Goal: Transaction & Acquisition: Book appointment/travel/reservation

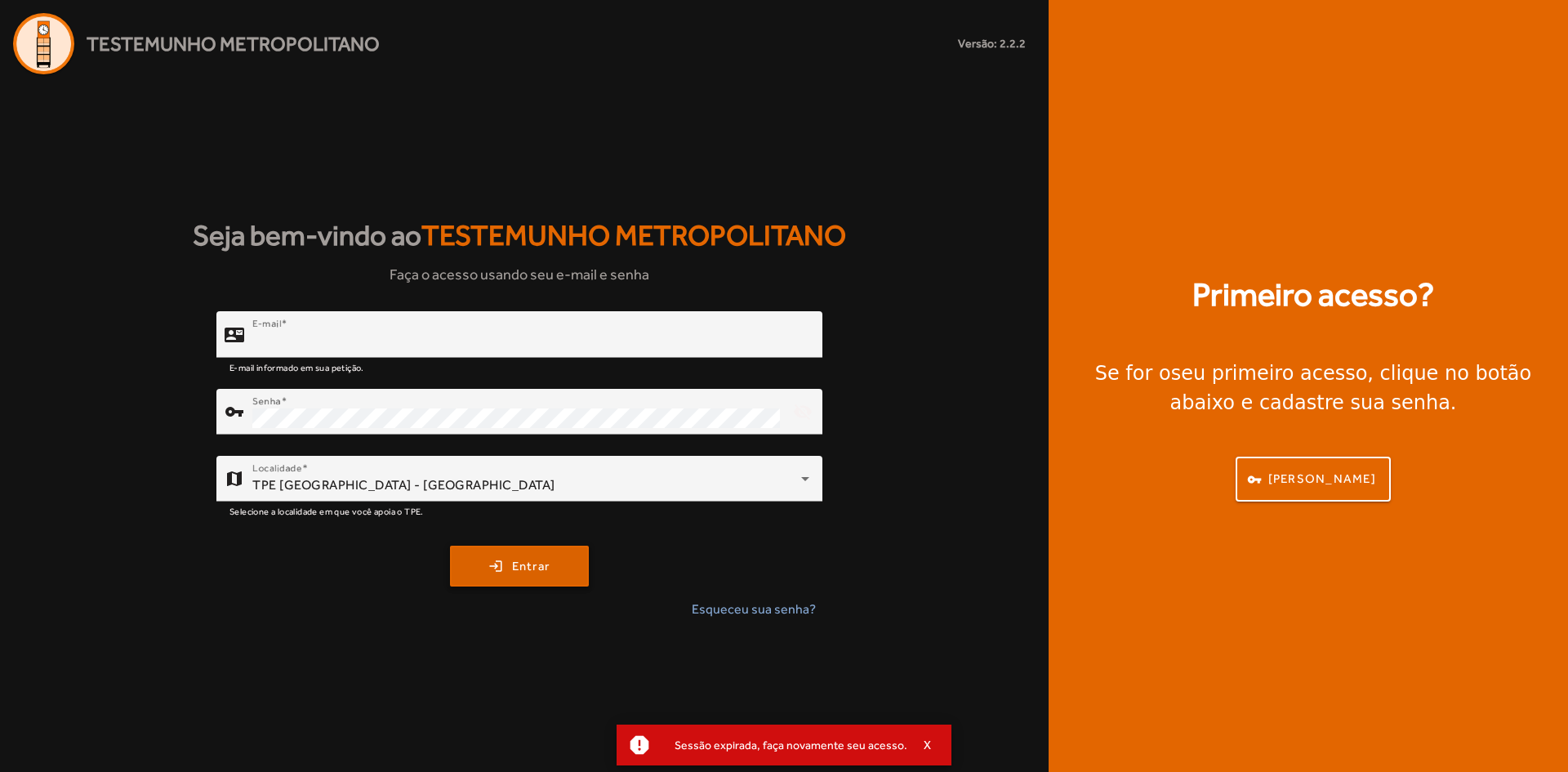
type input "**********"
click at [509, 563] on span "submit" at bounding box center [520, 566] width 136 height 39
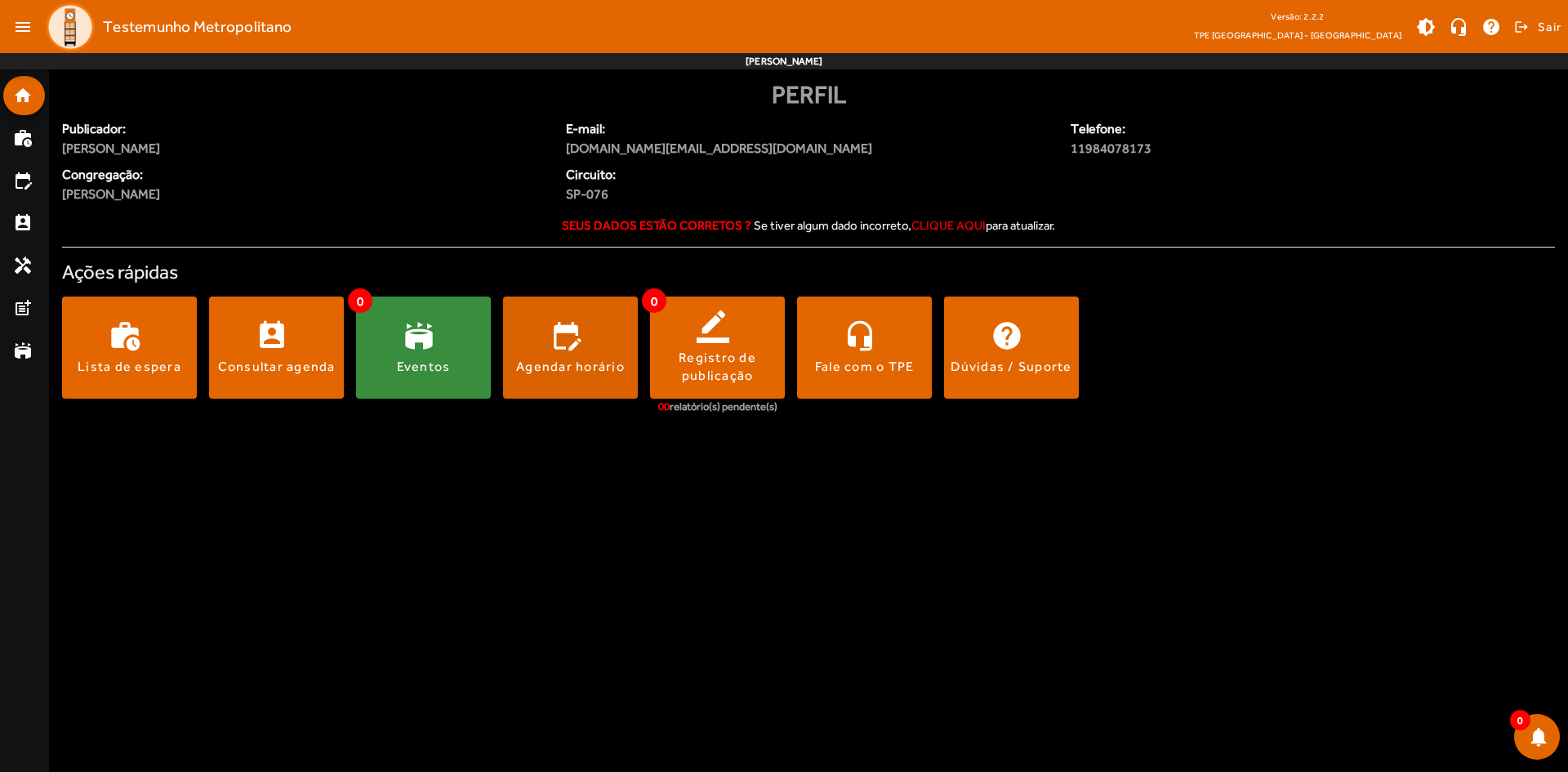
click at [569, 348] on span at bounding box center [570, 347] width 135 height 39
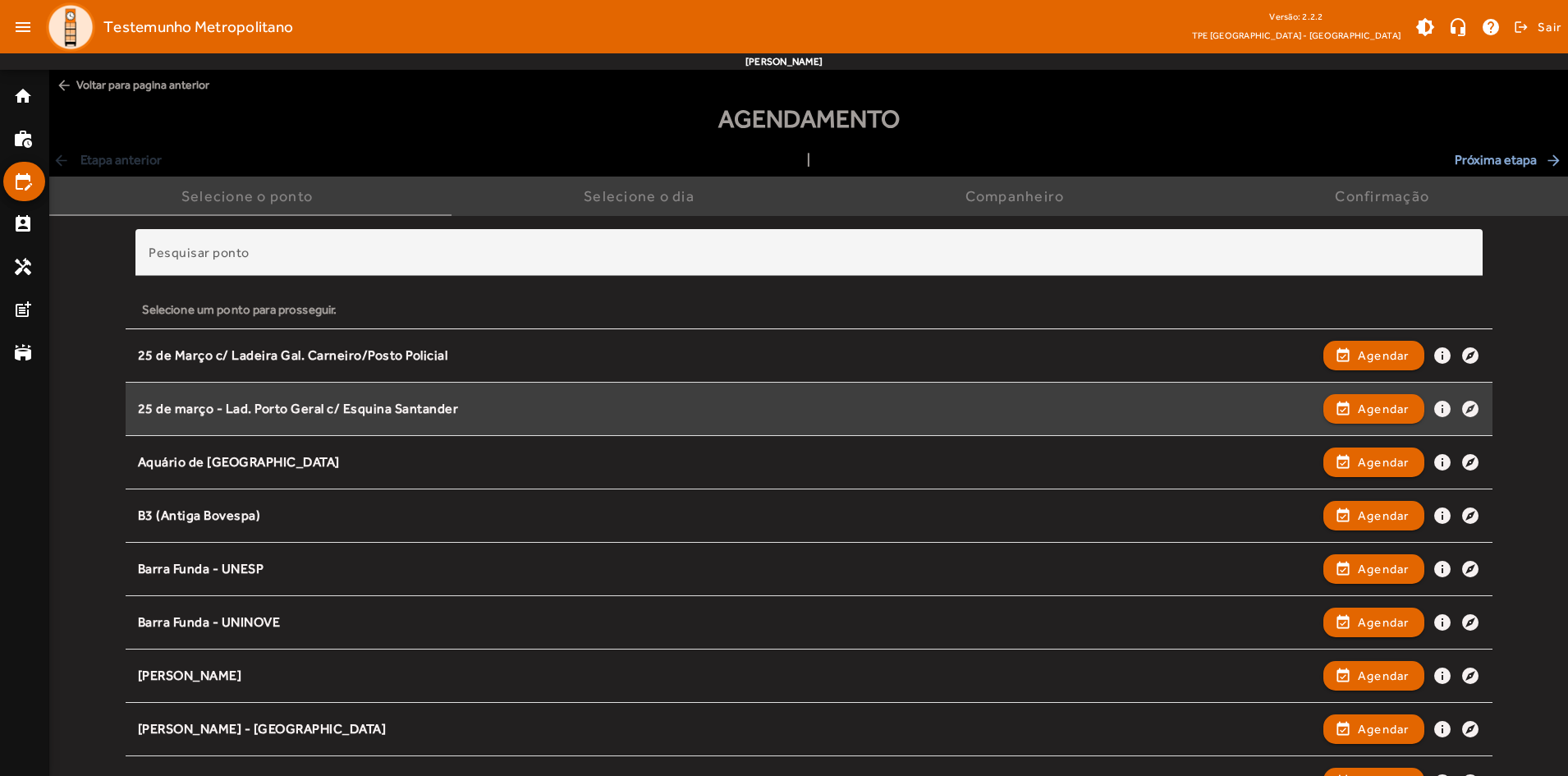
scroll to position [927, 0]
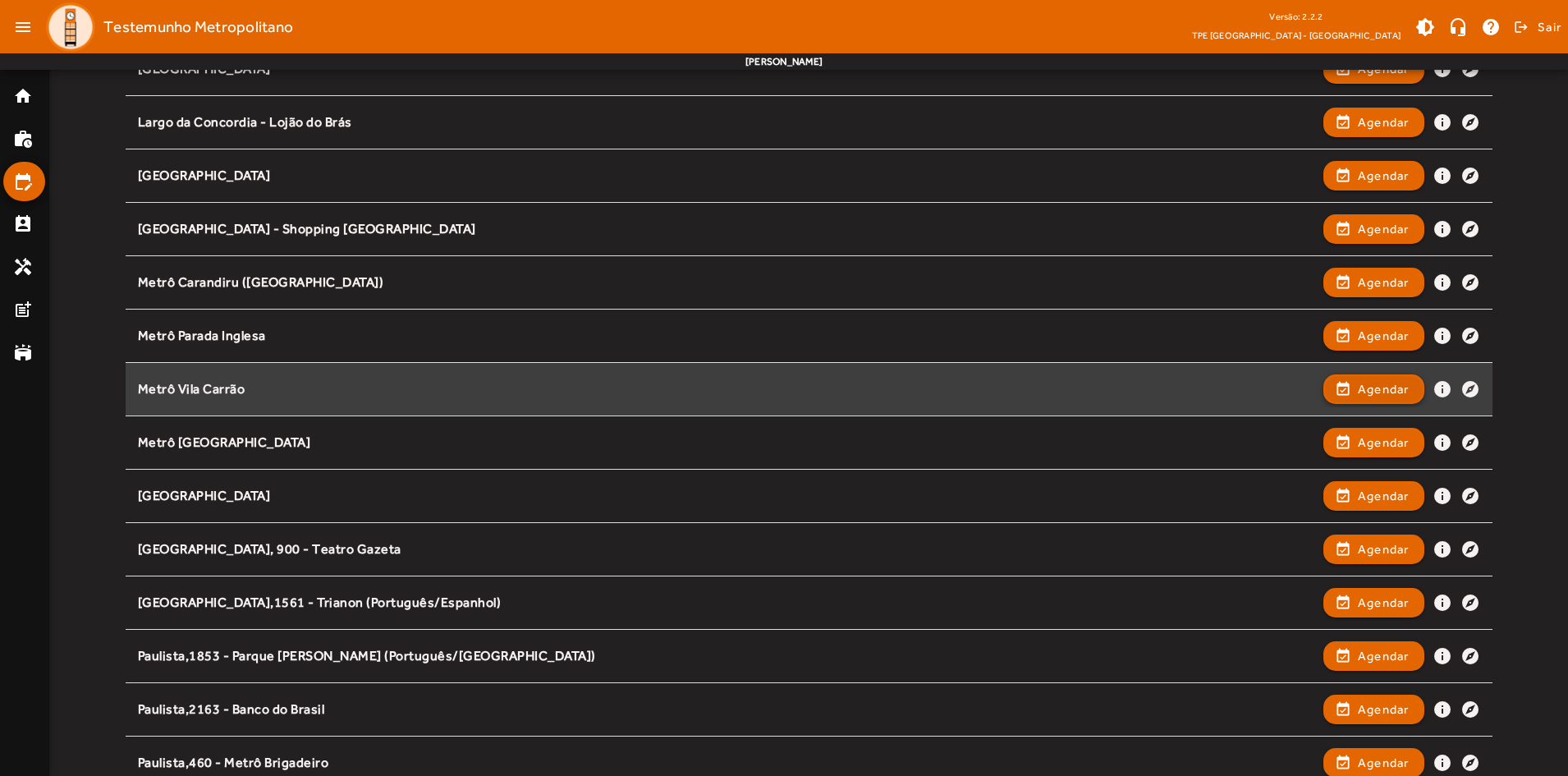
click at [1377, 385] on span "Agendar" at bounding box center [1383, 389] width 51 height 19
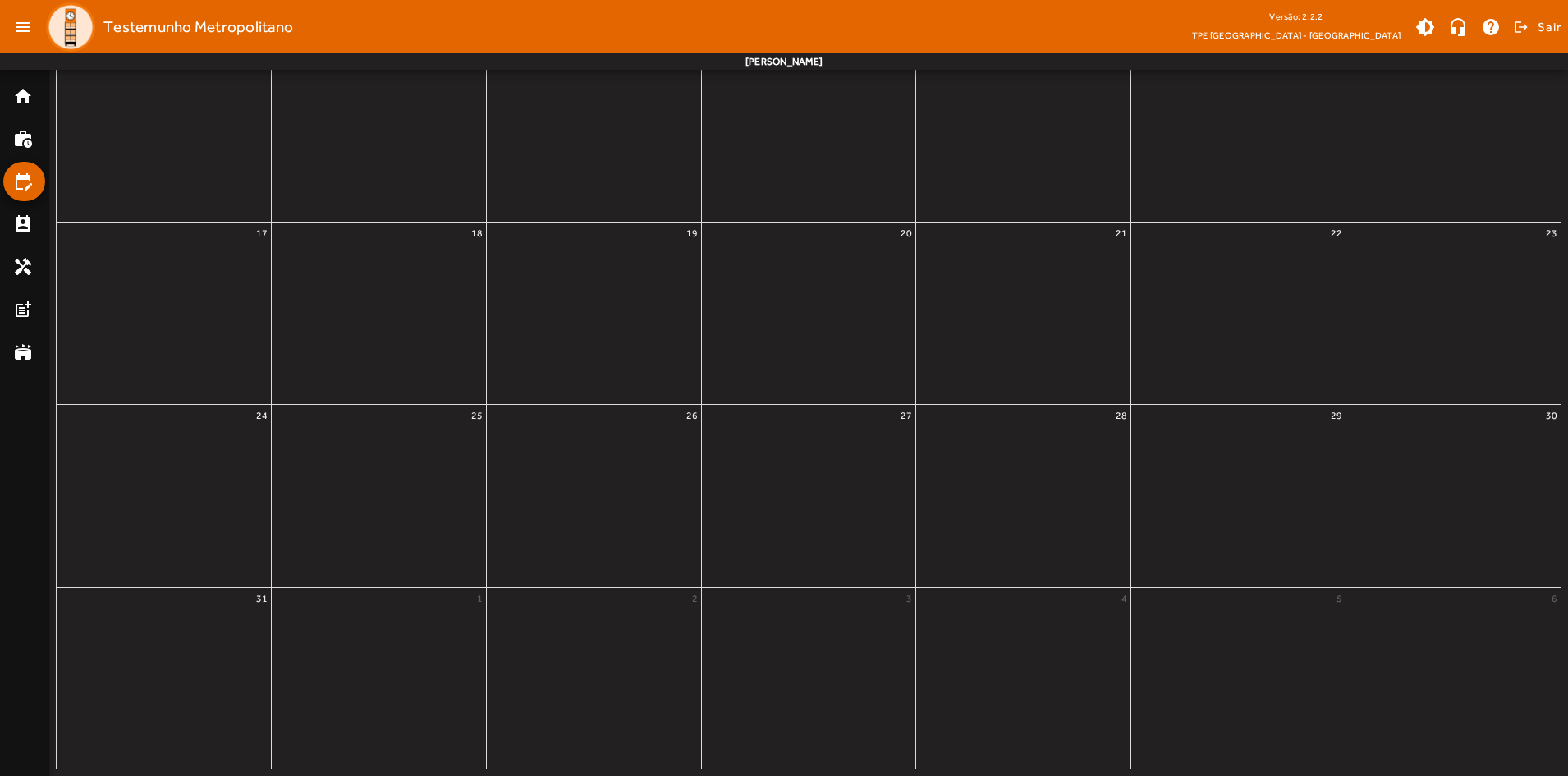
scroll to position [0, 0]
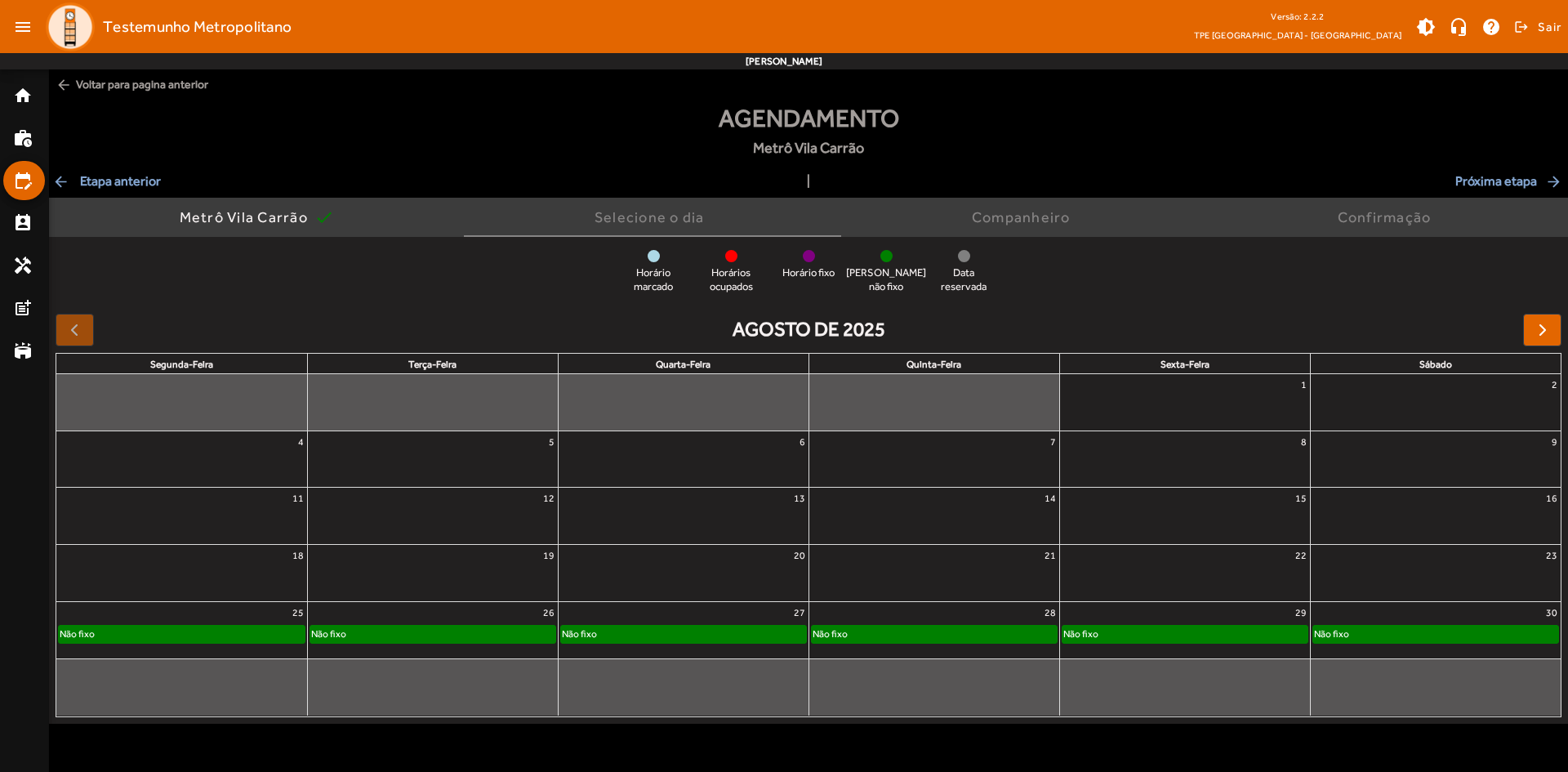
click at [164, 633] on div "Não fixo" at bounding box center [181, 633] width 246 height 16
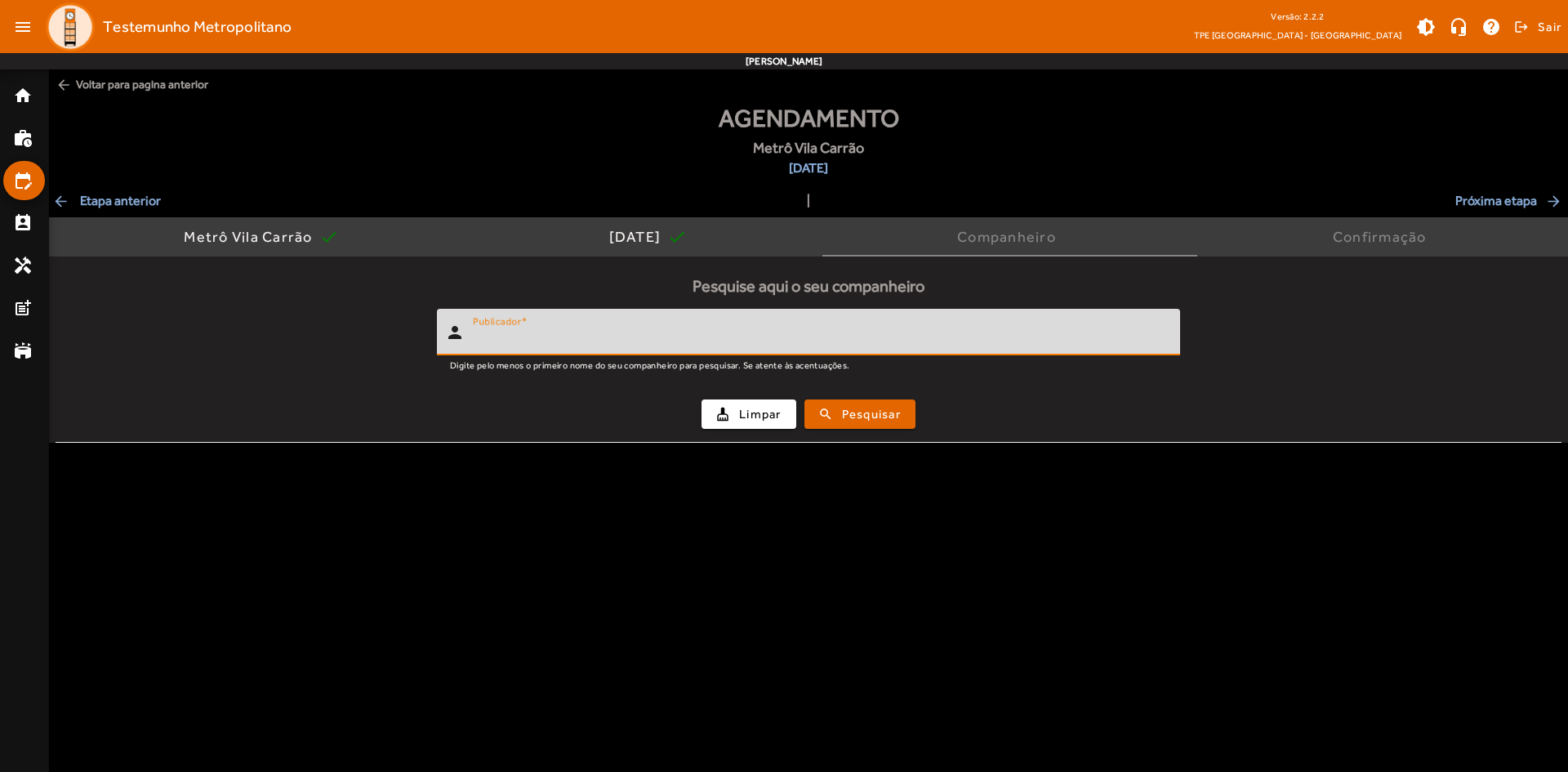
click at [598, 330] on input "Publicador" at bounding box center [819, 338] width 694 height 19
type input "******"
click at [912, 414] on span "submit" at bounding box center [860, 414] width 107 height 39
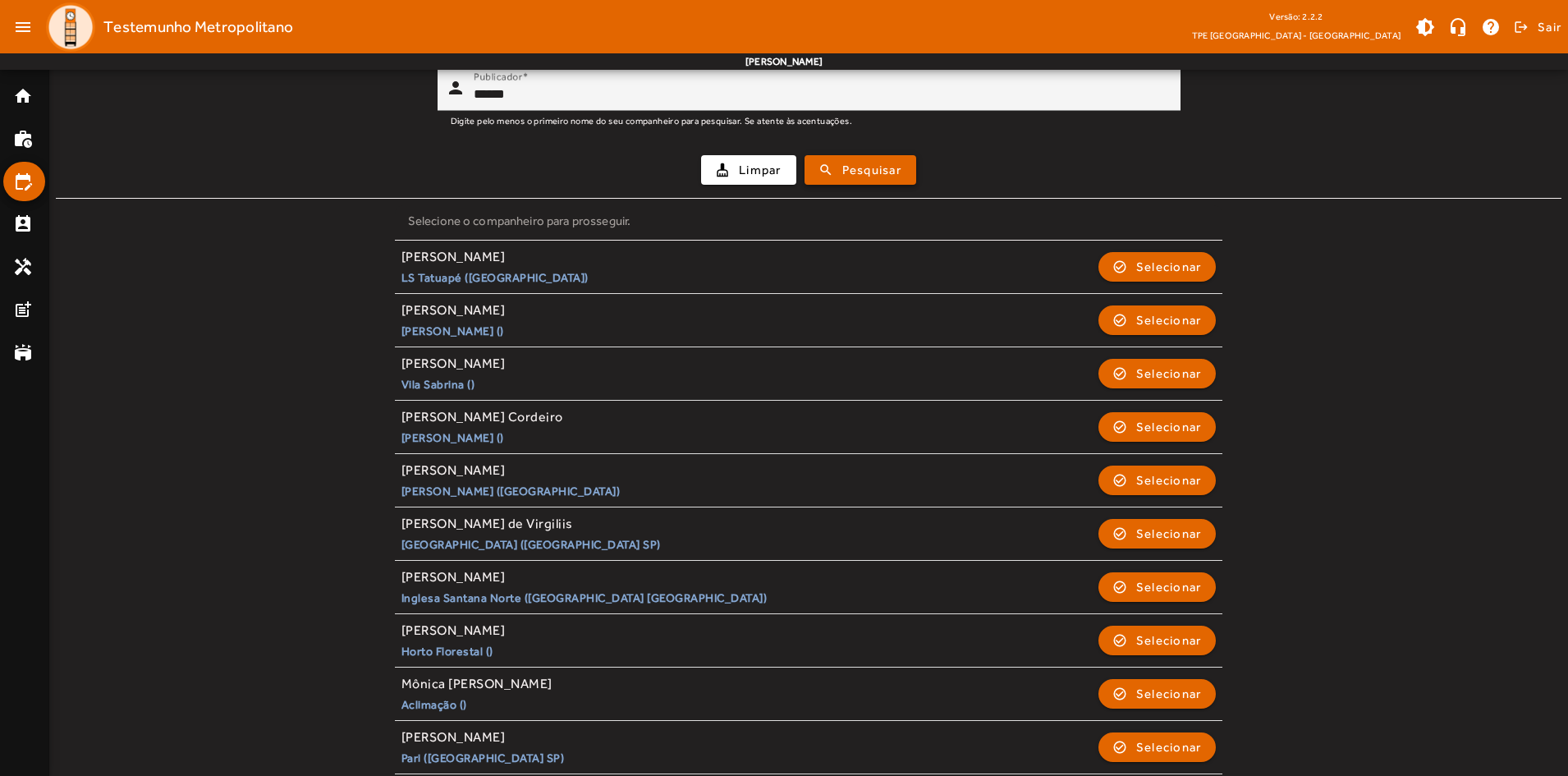
scroll to position [364, 0]
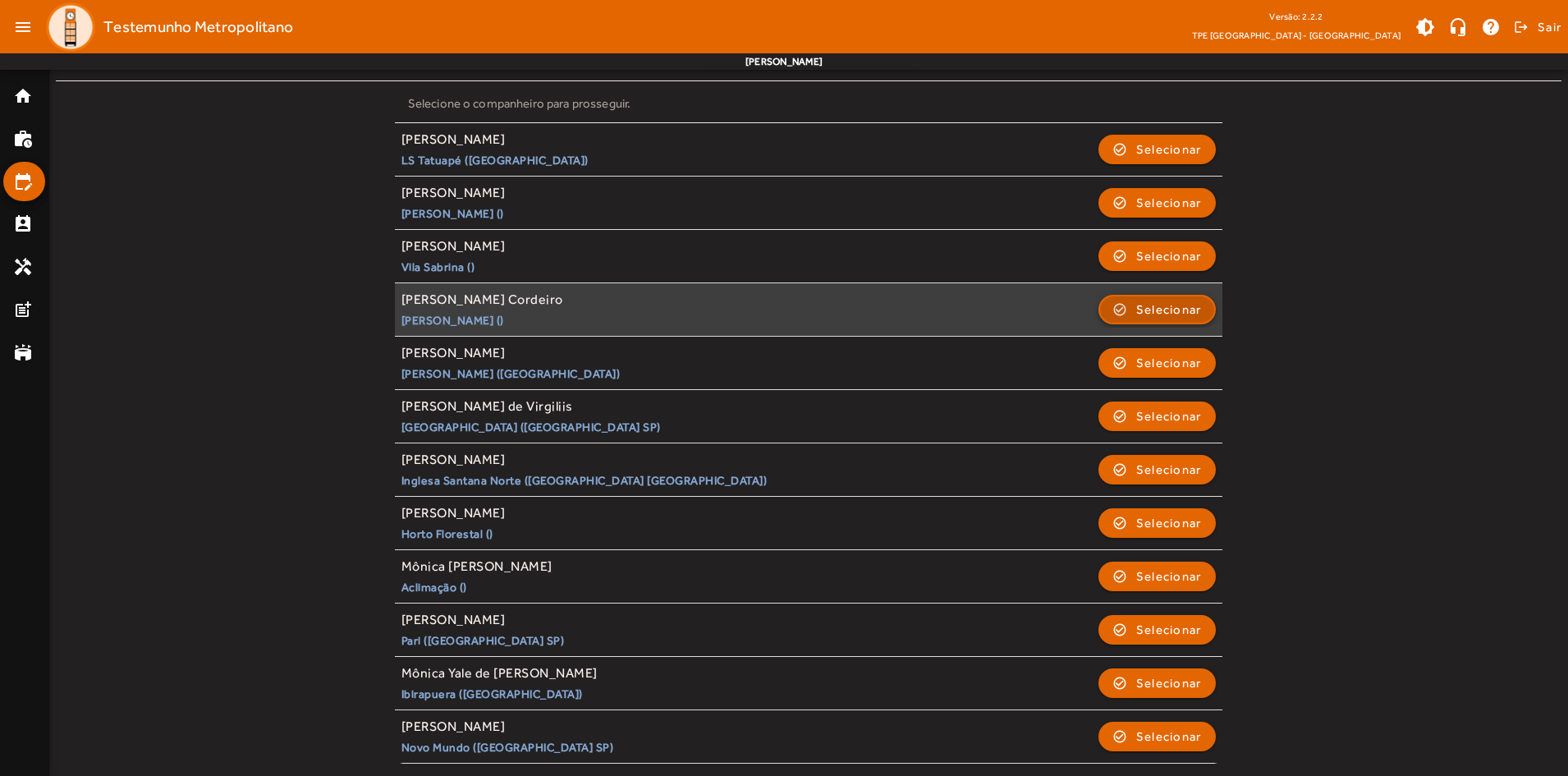
click at [1161, 303] on span "Selecionar" at bounding box center [1169, 309] width 66 height 19
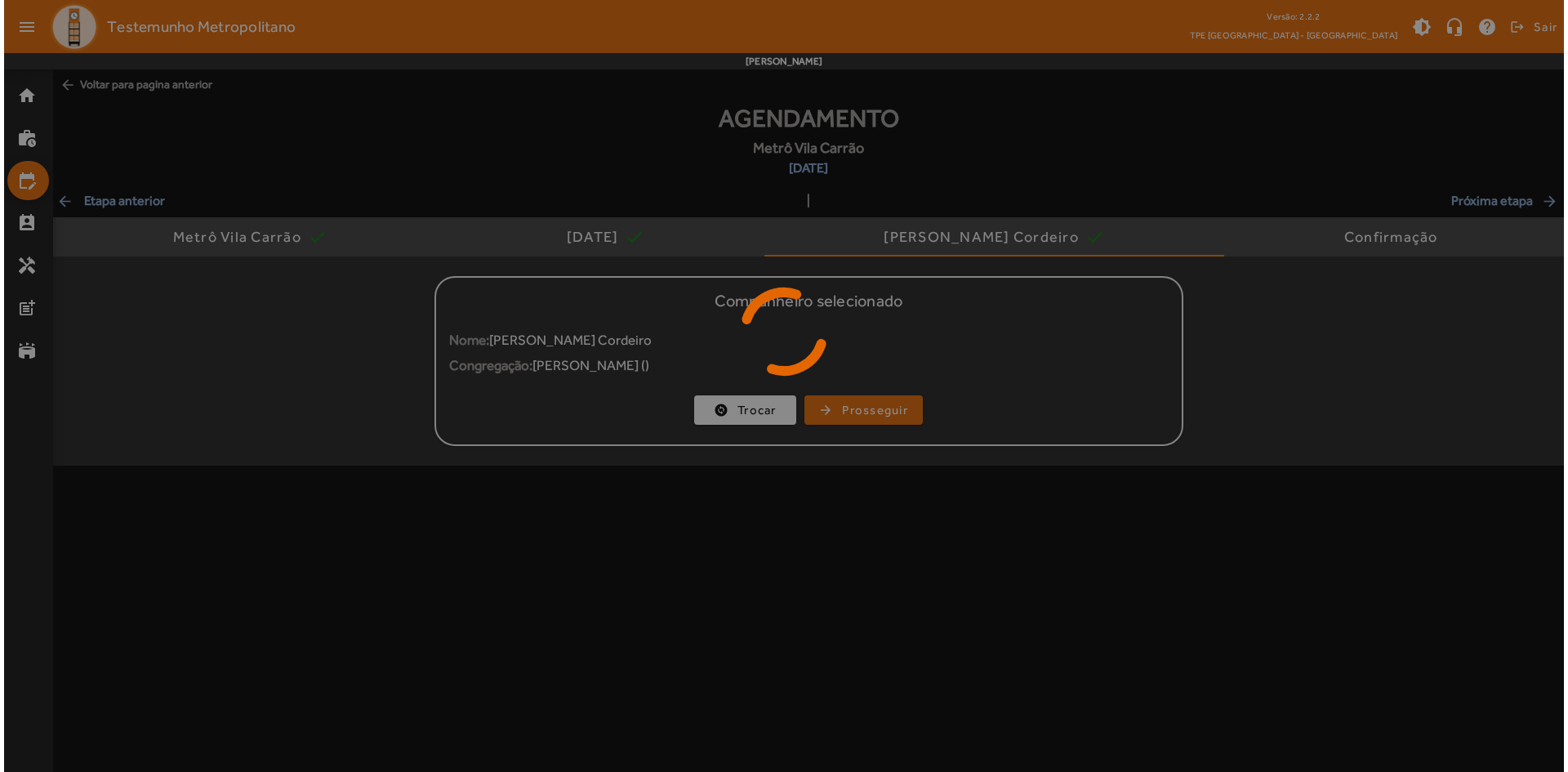
scroll to position [0, 0]
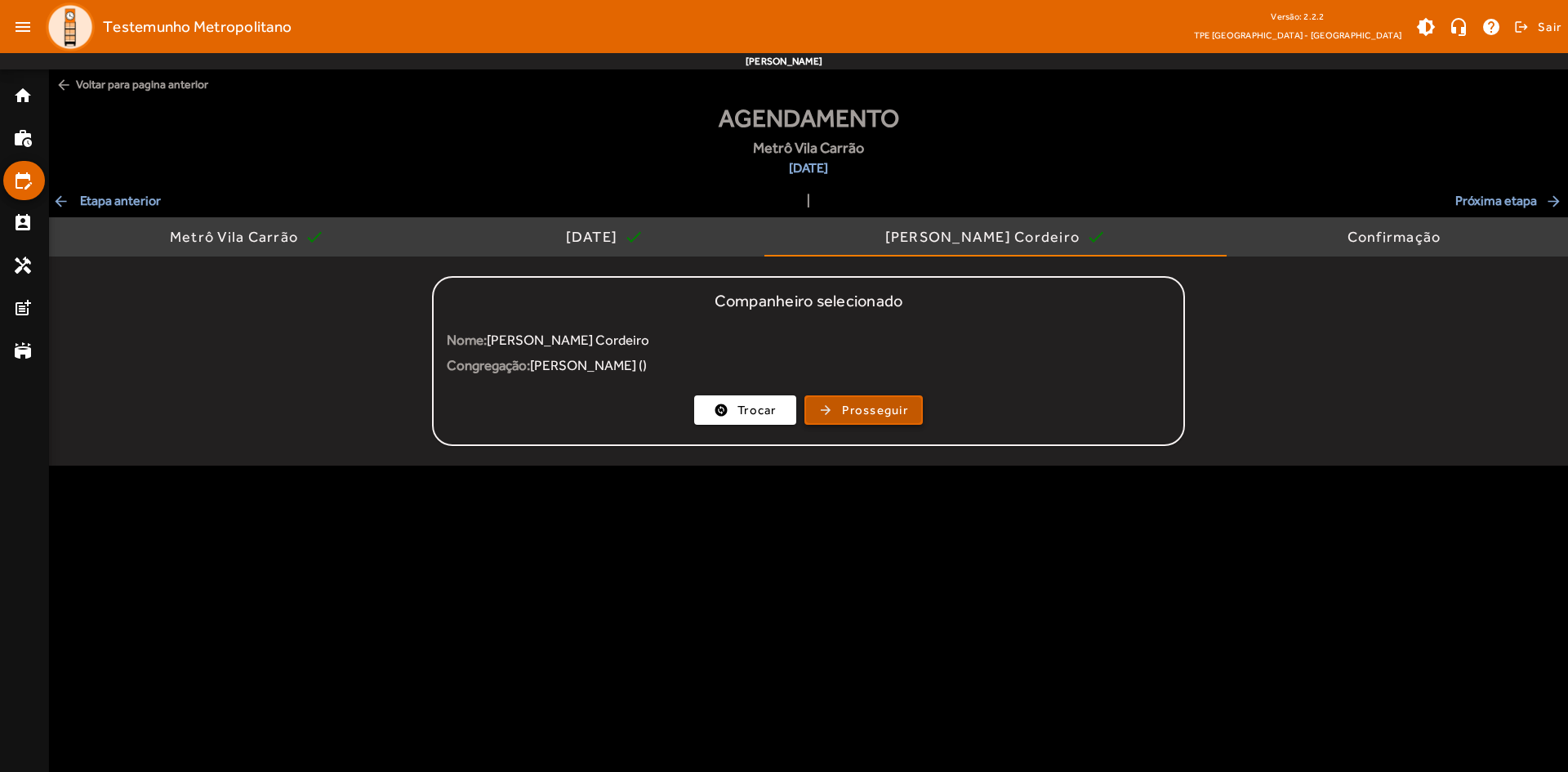
click at [846, 409] on span "Prosseguir" at bounding box center [875, 410] width 66 height 18
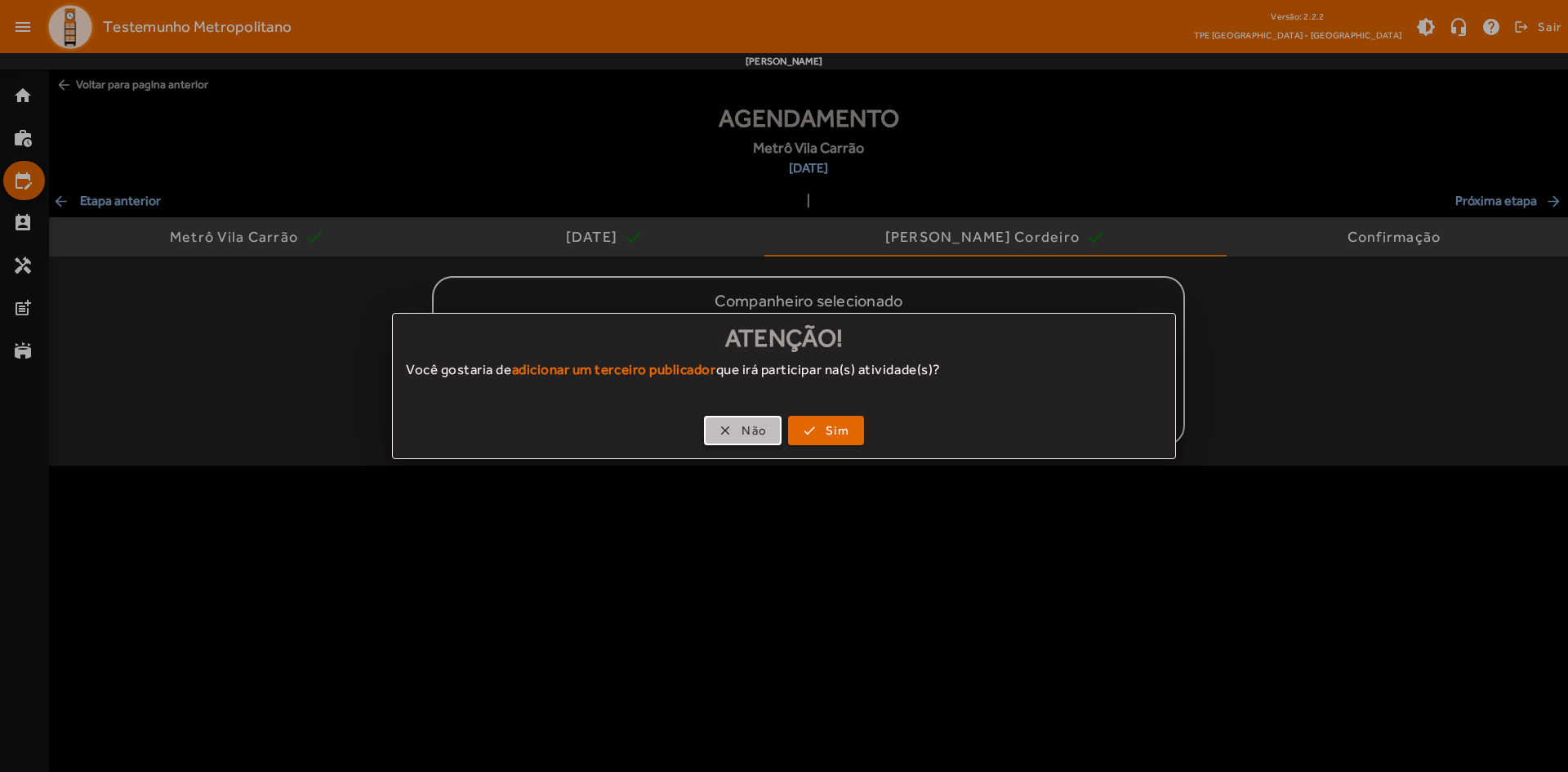
click at [747, 430] on span "Não" at bounding box center [755, 430] width 25 height 18
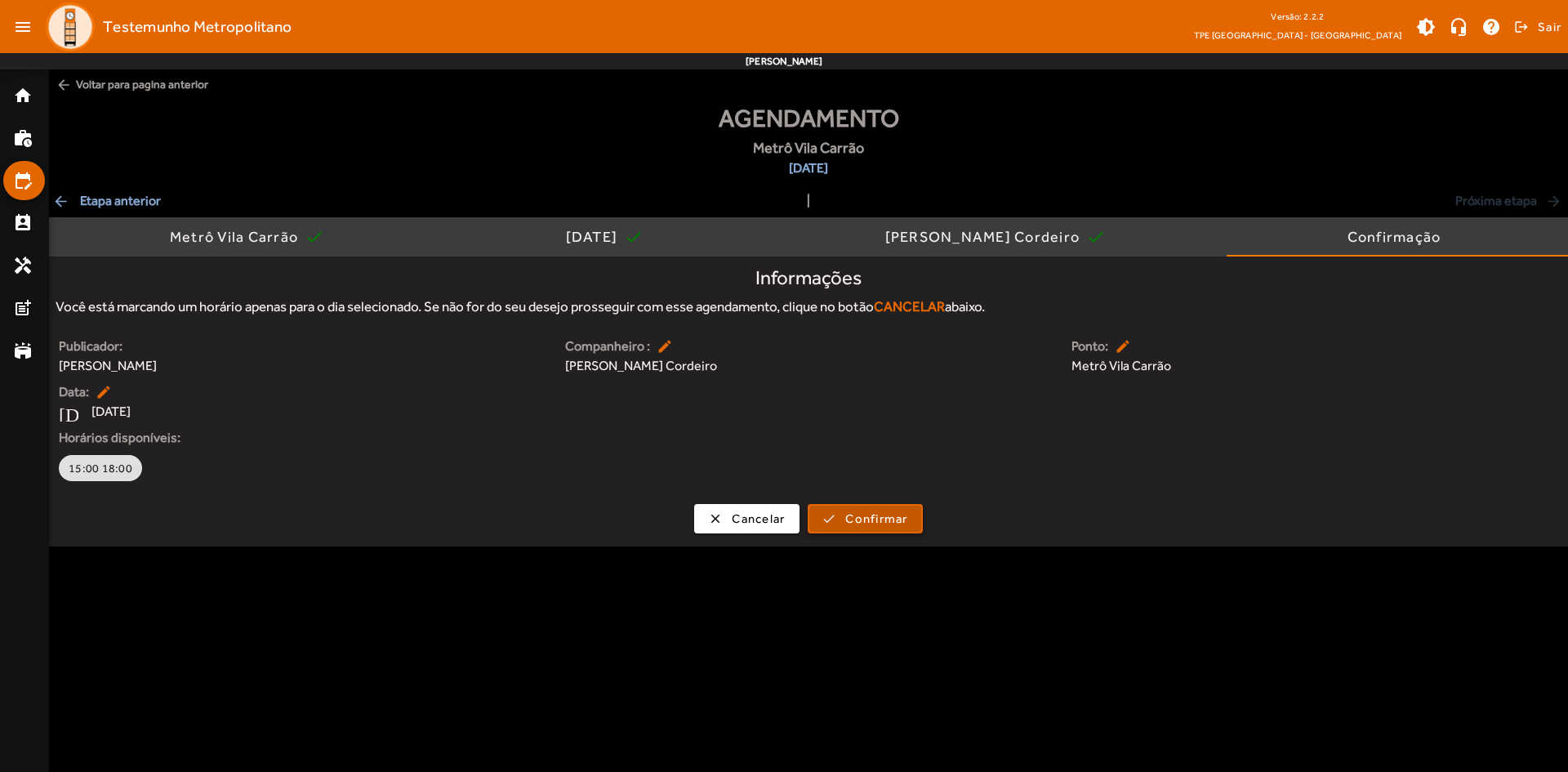
click at [890, 511] on span "Confirmar" at bounding box center [876, 519] width 62 height 18
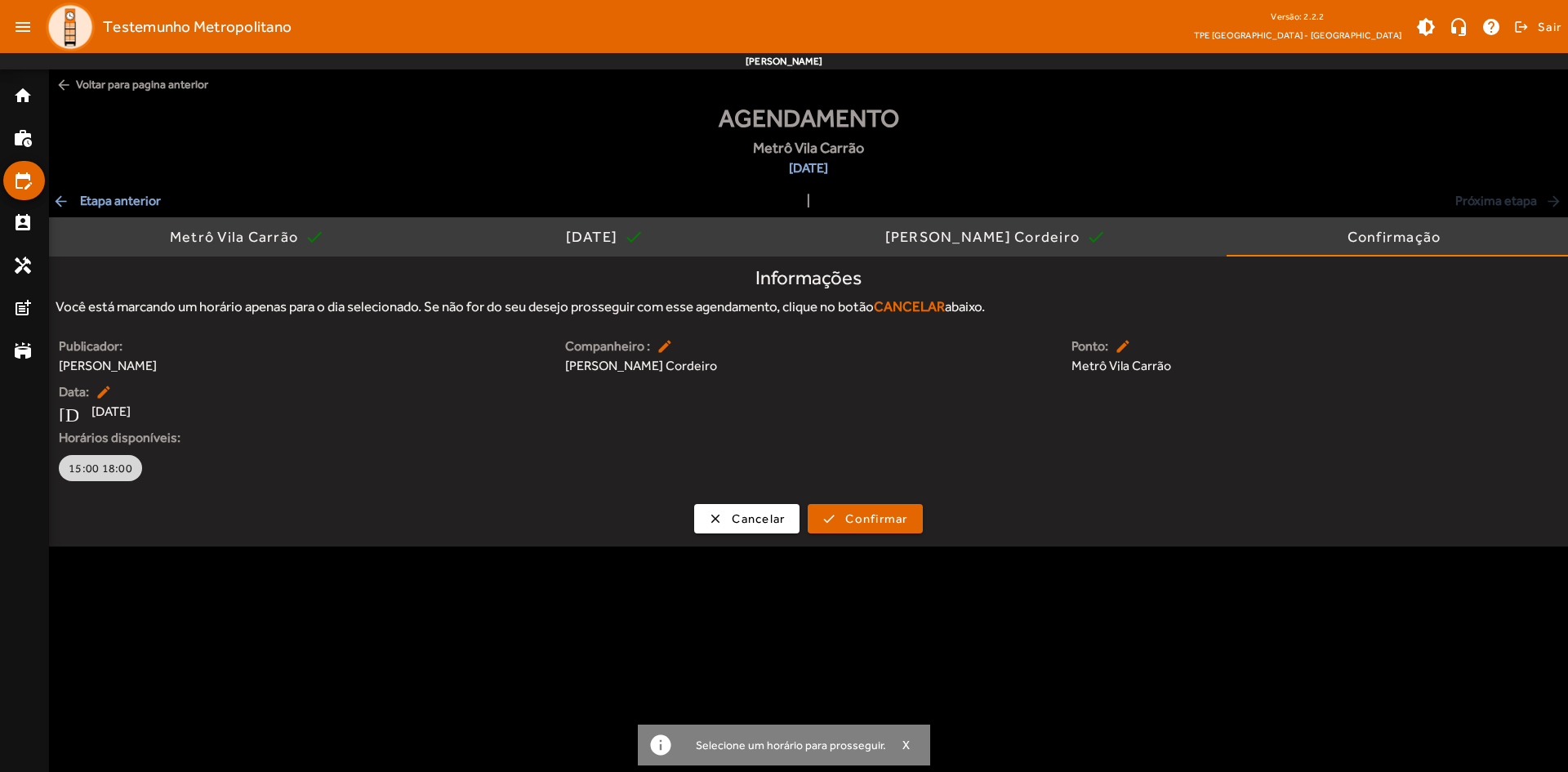
click at [98, 467] on span "15:00 18:00" at bounding box center [101, 467] width 64 height 16
click at [872, 519] on span "Confirmar" at bounding box center [876, 519] width 62 height 18
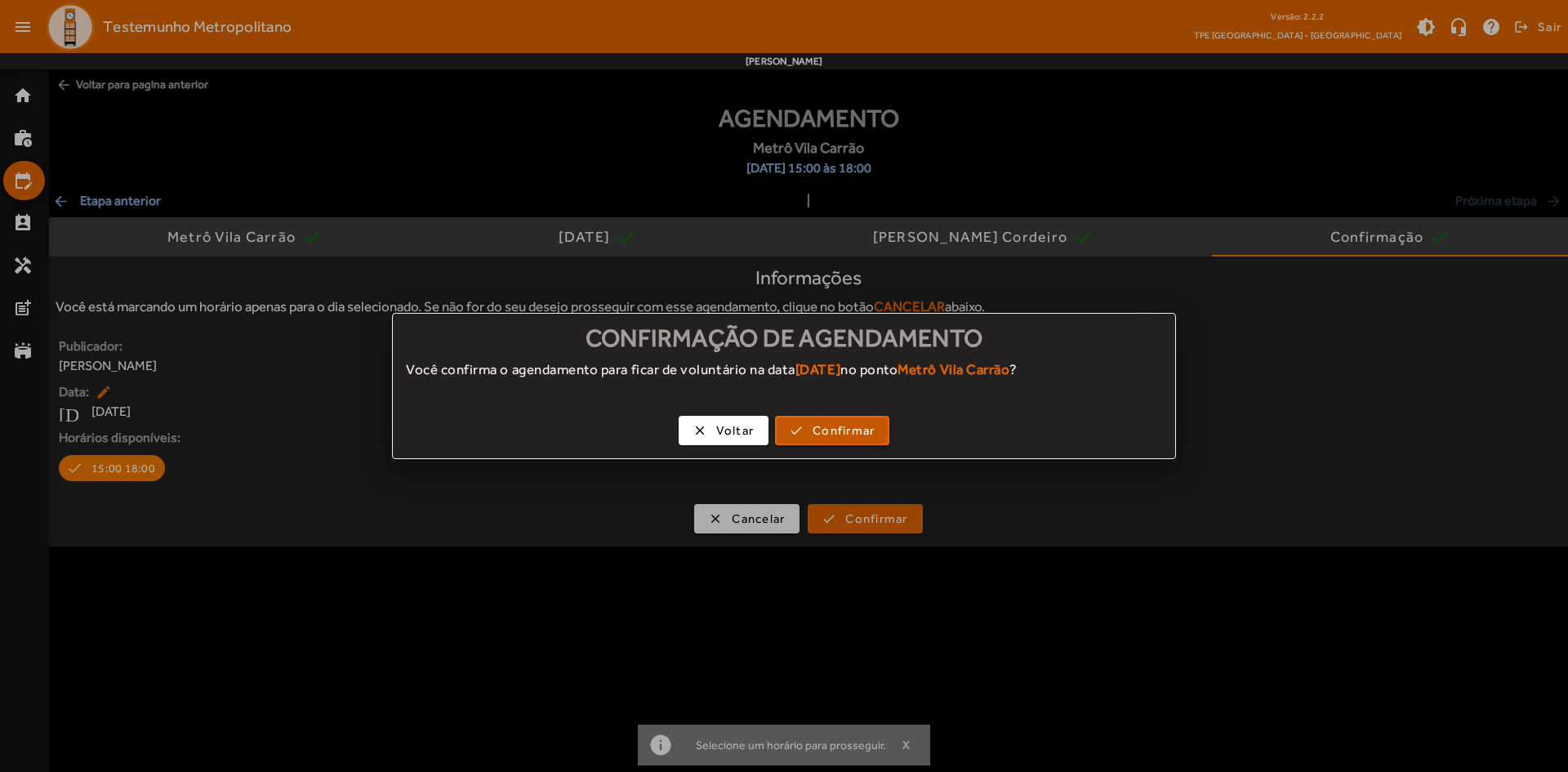
click at [863, 430] on span "Confirmar" at bounding box center [844, 430] width 62 height 18
